Goal: Information Seeking & Learning: Learn about a topic

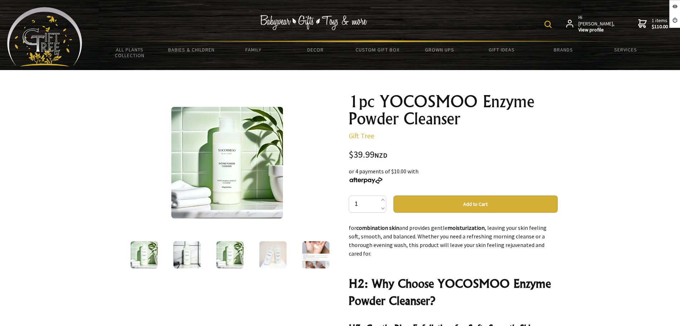
scroll to position [358, 0]
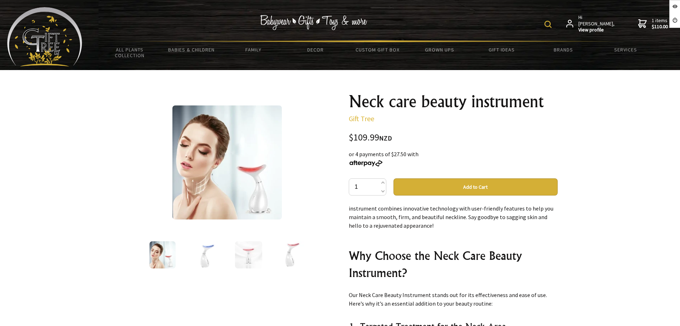
scroll to position [89, 0]
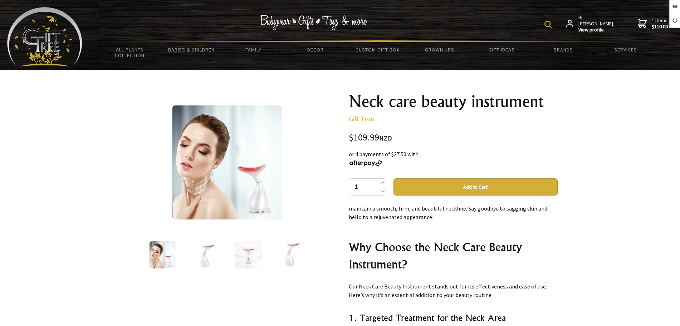
click at [254, 256] on img at bounding box center [248, 254] width 27 height 27
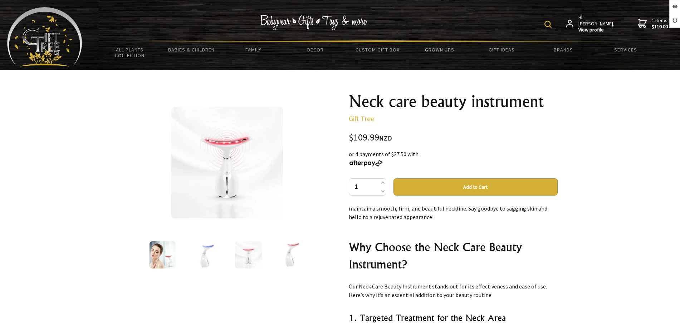
click at [284, 258] on img at bounding box center [291, 254] width 27 height 27
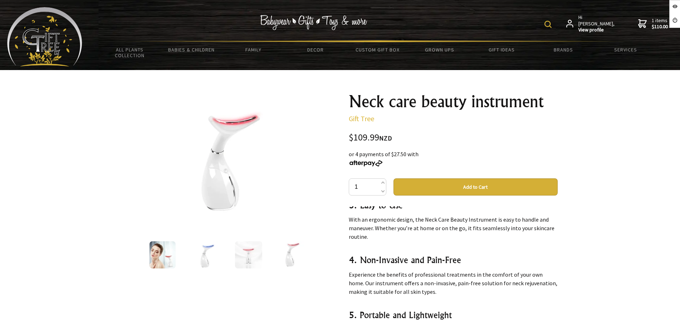
scroll to position [313, 0]
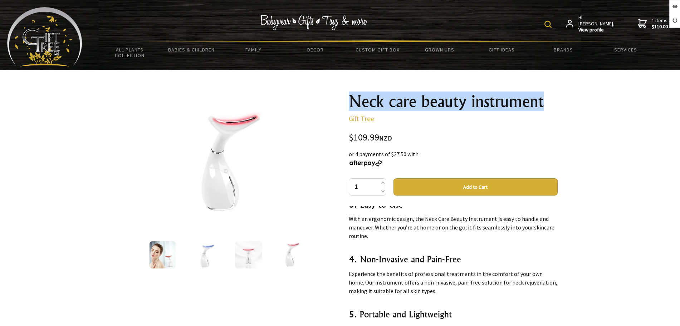
drag, startPoint x: 486, startPoint y: 101, endPoint x: 344, endPoint y: 101, distance: 141.7
click at [344, 101] on div "Neck care beauty instrument Gift Tree $109.99 NZD or 4 payments of $27.50 with …" at bounding box center [453, 292] width 220 height 410
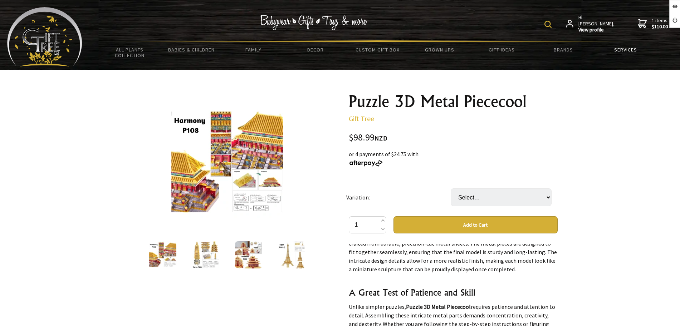
click at [613, 47] on link "Services" at bounding box center [626, 49] width 62 height 15
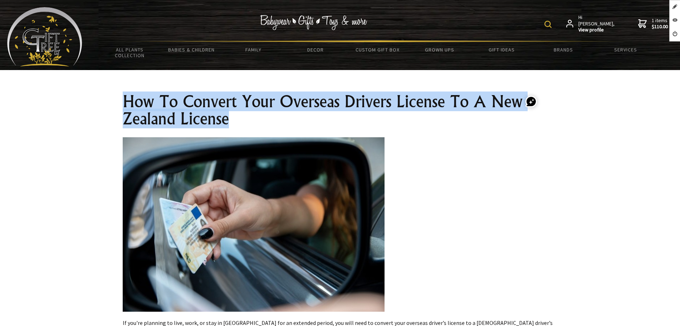
drag, startPoint x: 127, startPoint y: 95, endPoint x: 351, endPoint y: 115, distance: 224.5
click at [351, 115] on h1 "How To Convert Your Overseas Drivers License To A New Zealand License" at bounding box center [340, 110] width 435 height 34
copy h1 "How To Convert Your Overseas Drivers License To A New Zealand License"
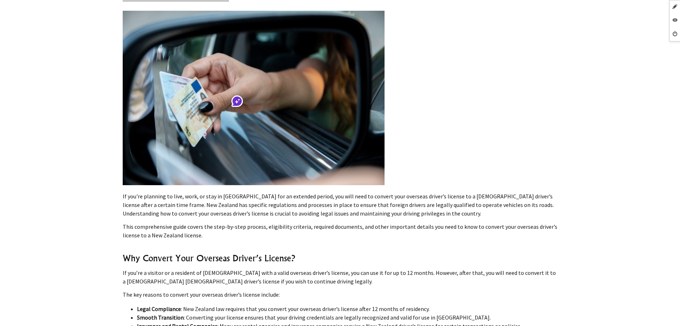
scroll to position [313, 0]
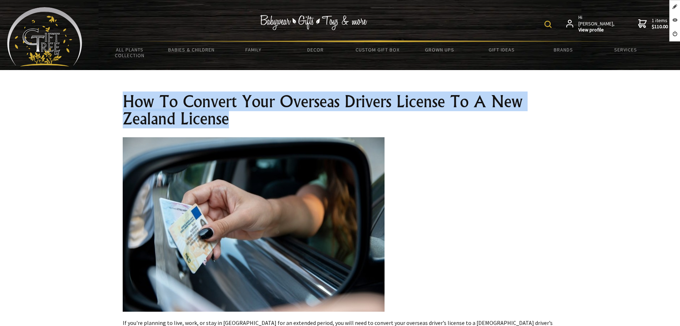
drag, startPoint x: 200, startPoint y: 116, endPoint x: 75, endPoint y: 100, distance: 126.2
copy section "How To Convert Your Overseas Drivers License To A New Zealand License"
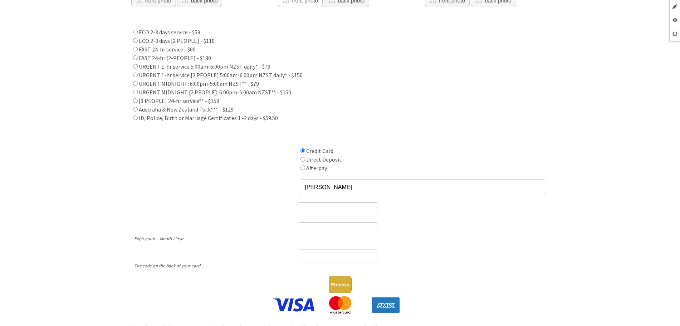
scroll to position [313, 0]
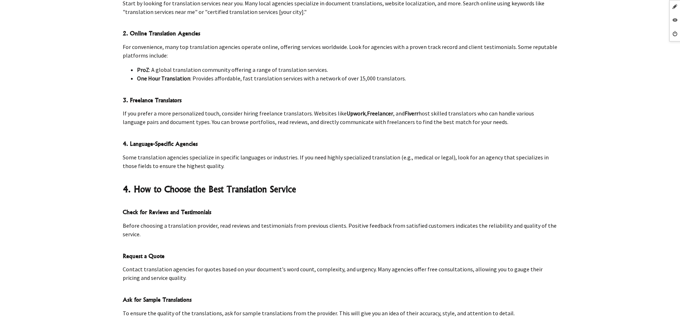
scroll to position [2817, 0]
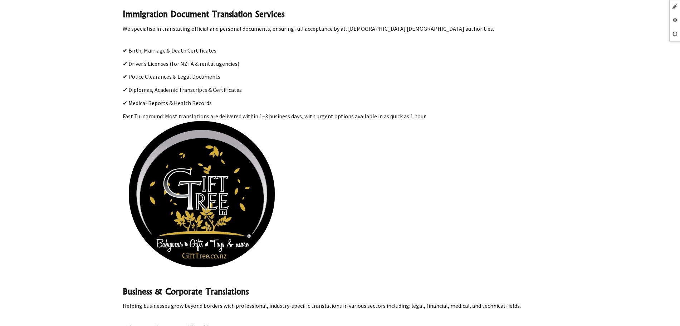
scroll to position [760, 0]
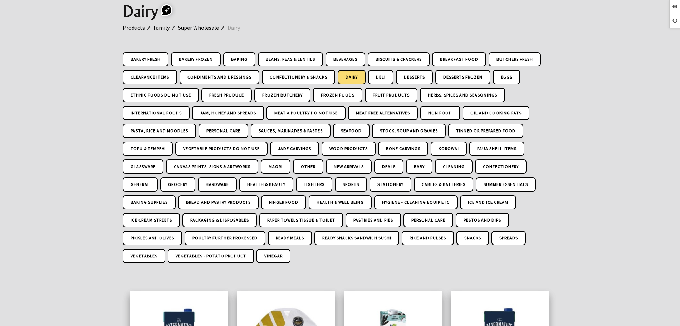
scroll to position [89, 0]
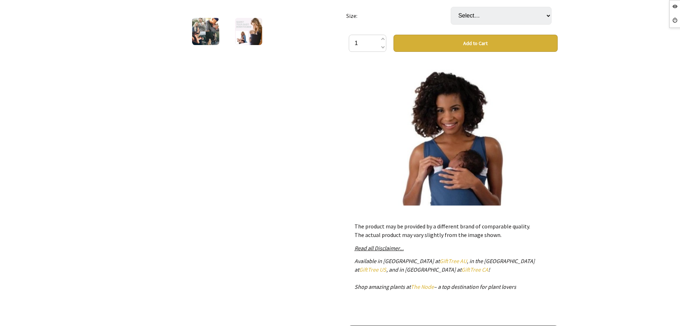
scroll to position [715, 0]
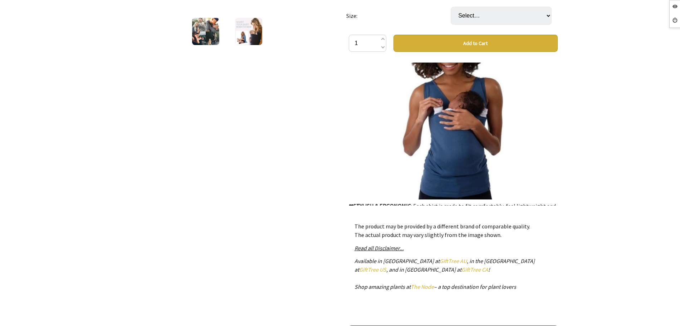
click at [456, 139] on img at bounding box center [453, 95] width 209 height 209
click at [457, 130] on img at bounding box center [453, 95] width 209 height 209
click at [251, 40] on img at bounding box center [248, 31] width 27 height 27
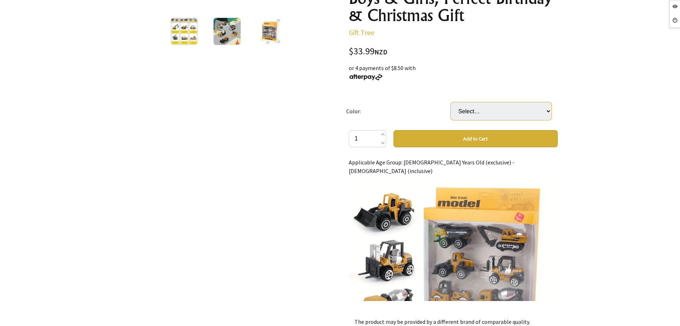
click at [483, 108] on select "Select… Yellow Multi-Color" at bounding box center [501, 111] width 101 height 18
click at [282, 194] on div "1 /3" at bounding box center [227, 156] width 220 height 585
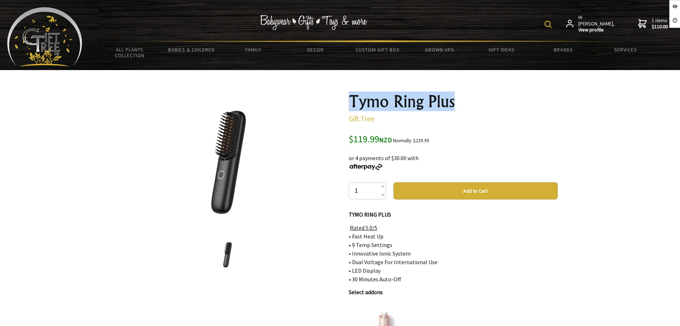
click at [352, 93] on h1 "Tymo Ring Plus" at bounding box center [453, 101] width 209 height 17
